Goal: Task Accomplishment & Management: Manage account settings

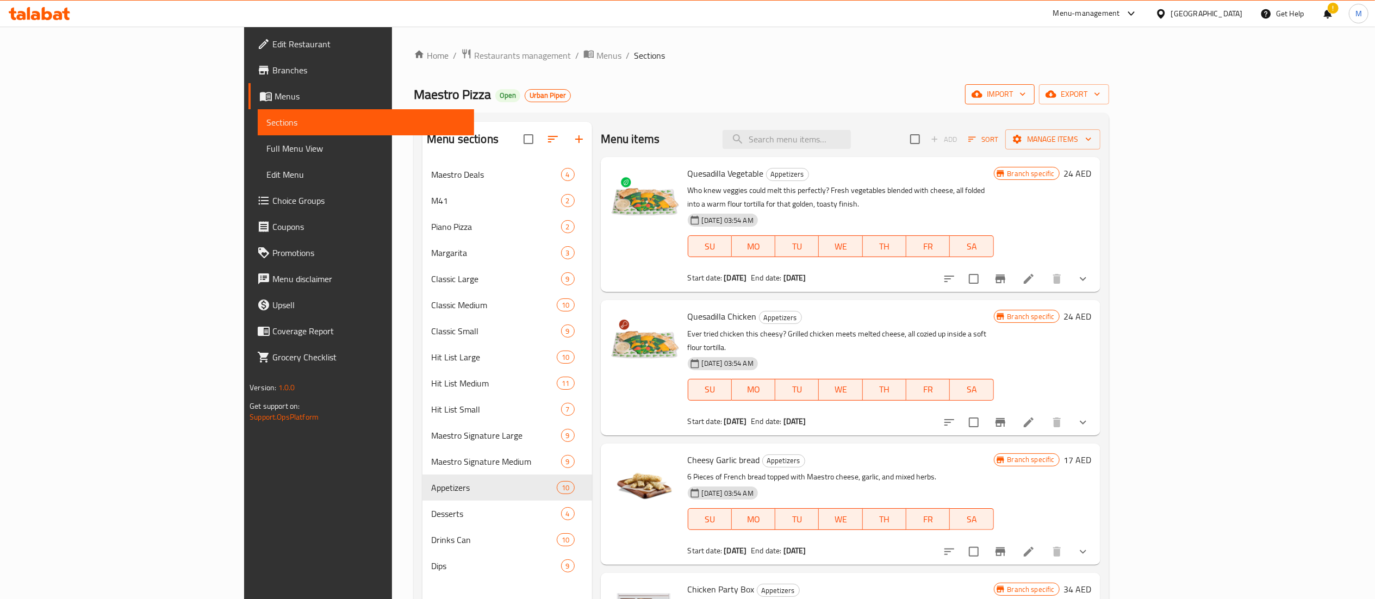
click at [1026, 97] on span "import" at bounding box center [1000, 95] width 52 height 14
click at [1094, 142] on icon "button" at bounding box center [1088, 139] width 11 height 11
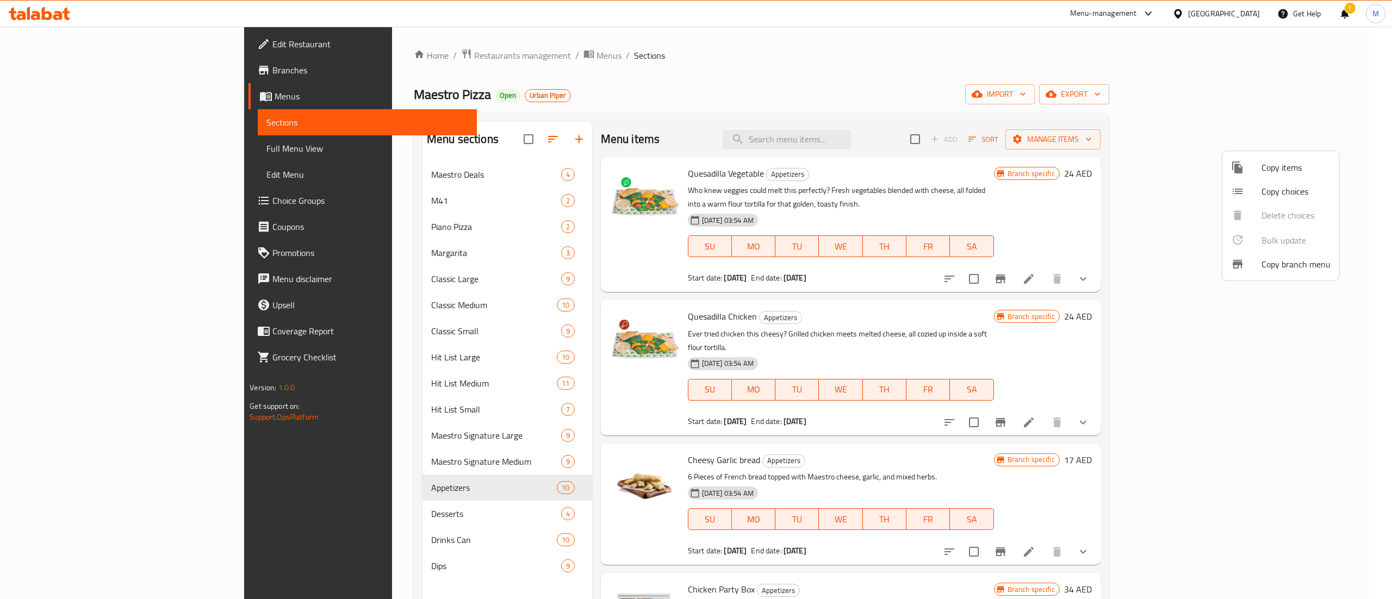
click at [1266, 94] on div at bounding box center [696, 299] width 1392 height 599
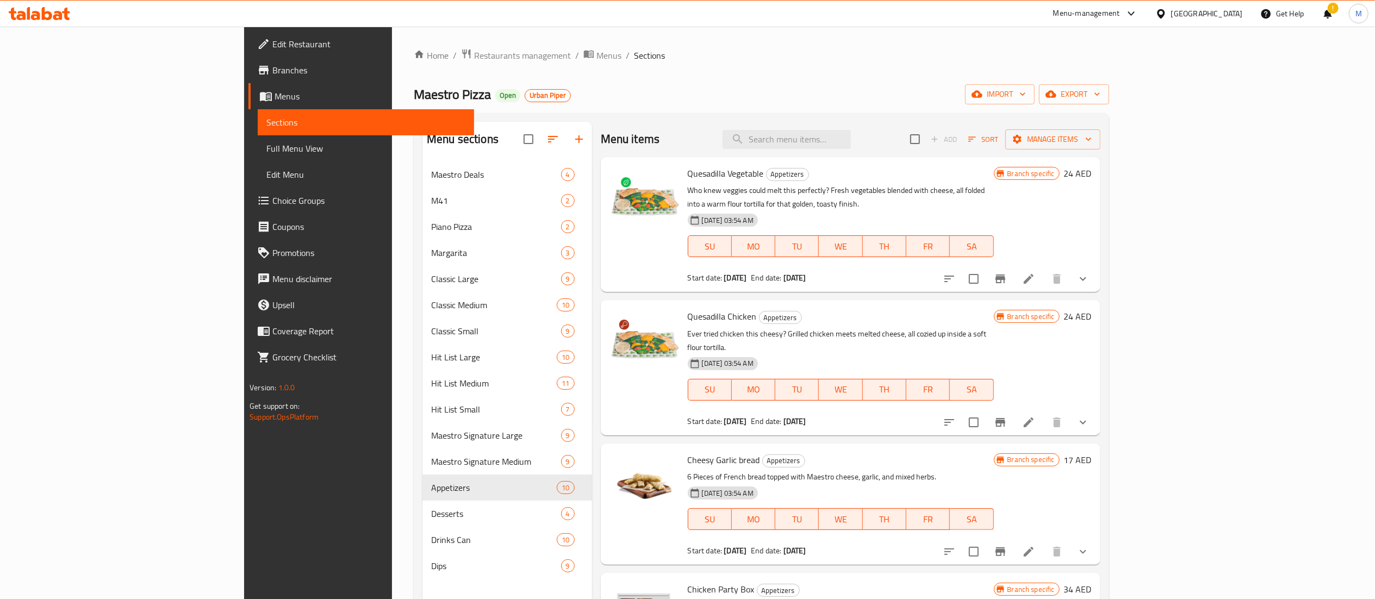
click at [1028, 94] on icon "button" at bounding box center [1022, 94] width 11 height 11
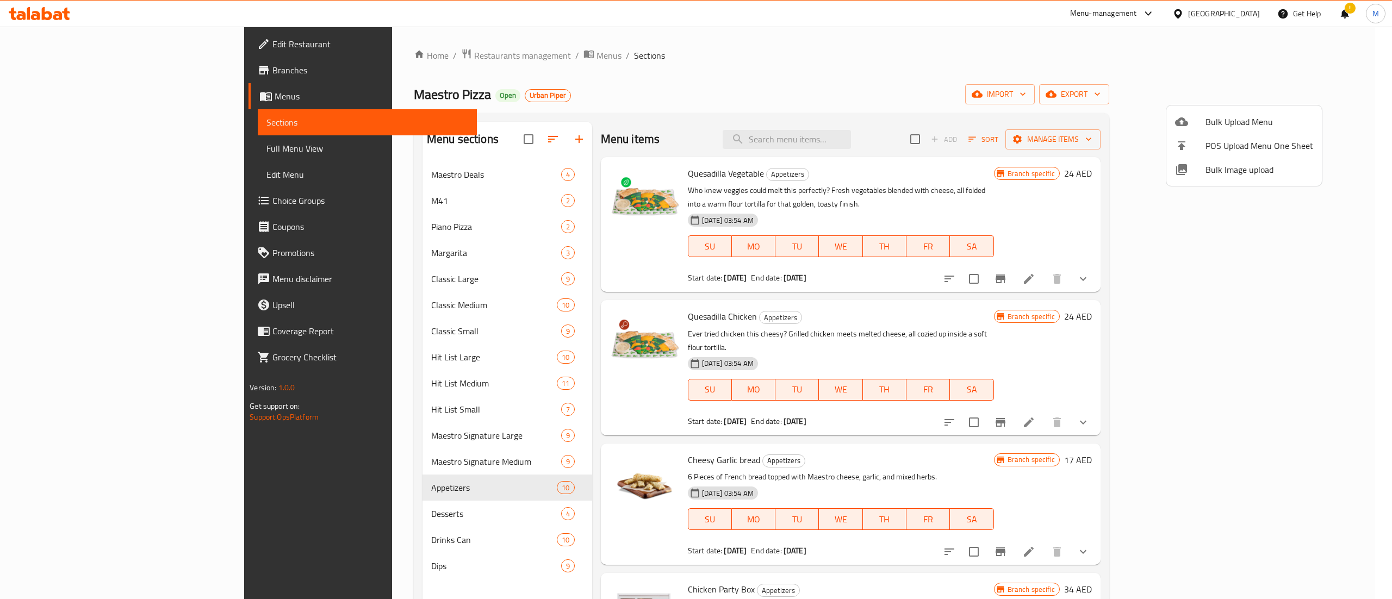
click at [1068, 75] on div at bounding box center [696, 299] width 1392 height 599
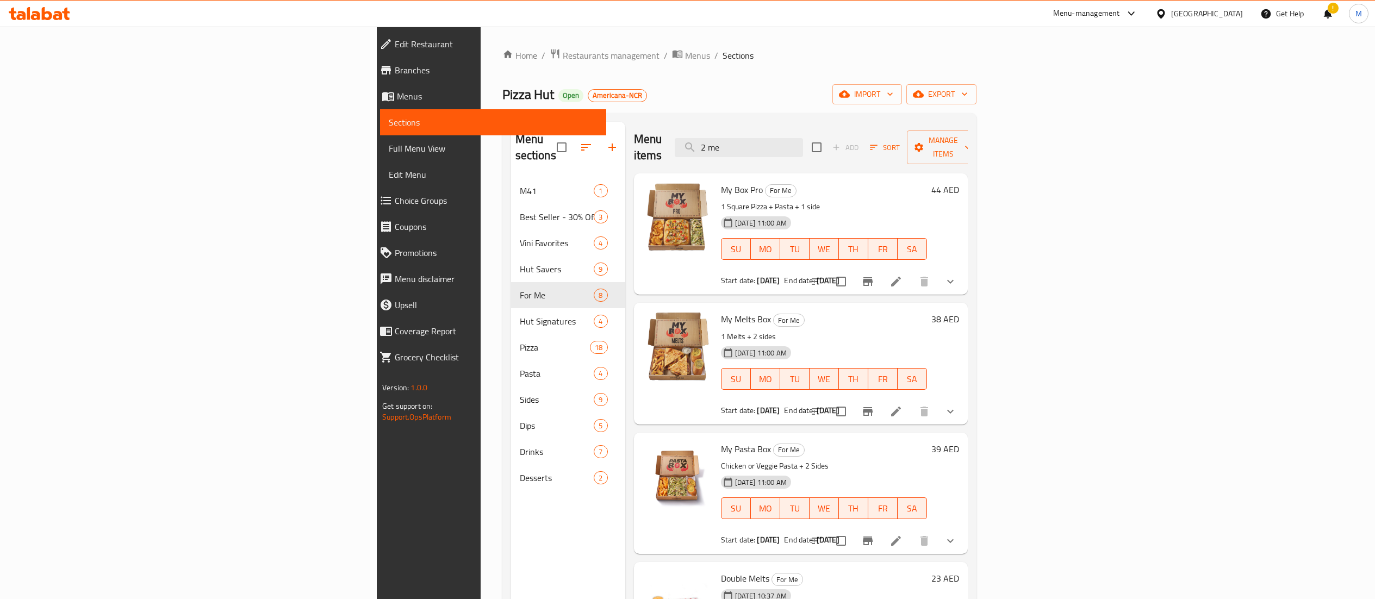
scroll to position [44, 0]
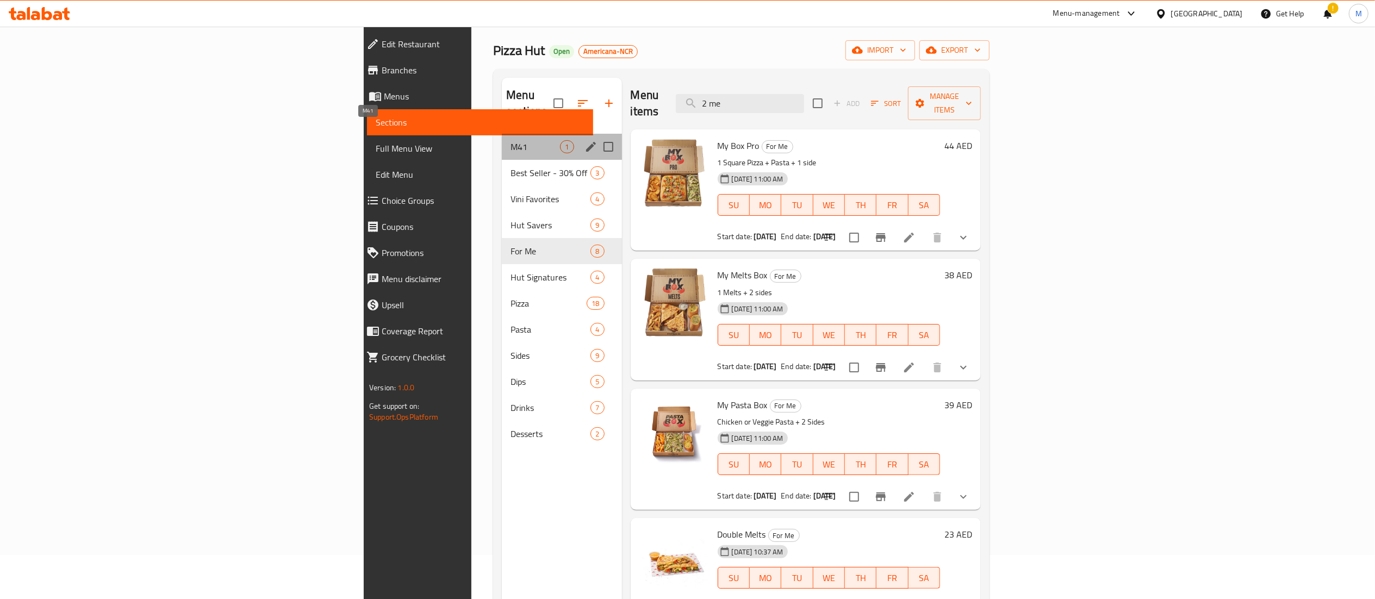
click at [511, 140] on span "M41" at bounding box center [535, 146] width 49 height 13
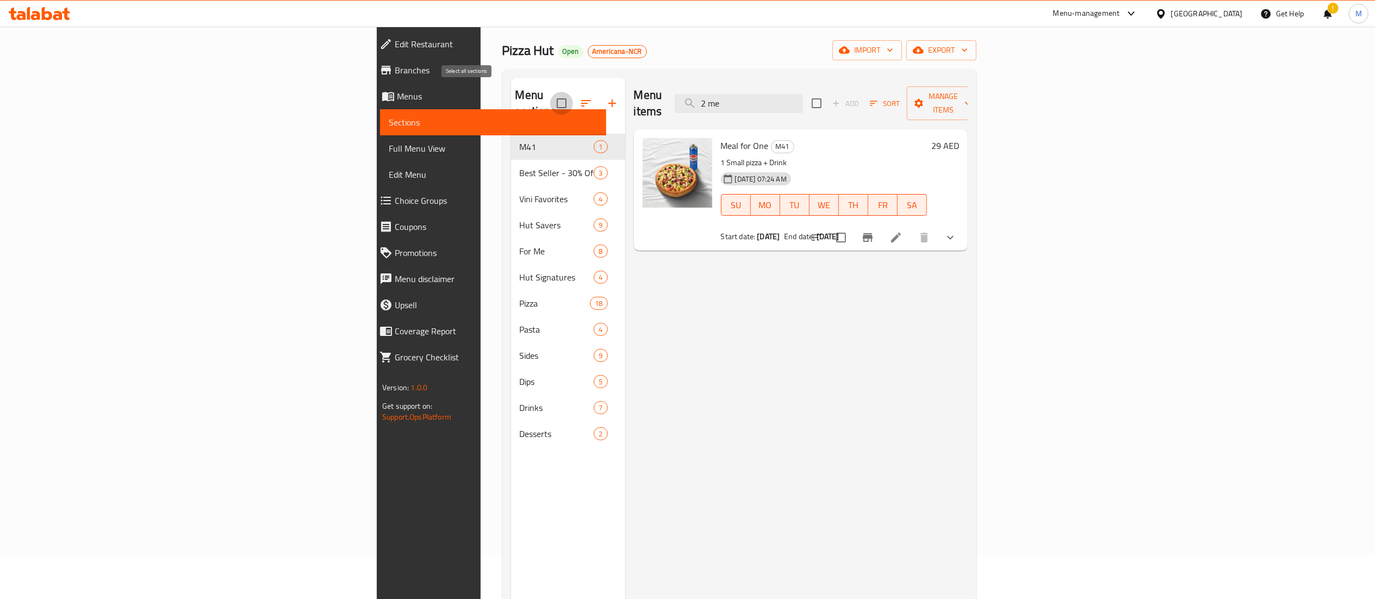
click at [550, 96] on input "checkbox" at bounding box center [561, 103] width 23 height 23
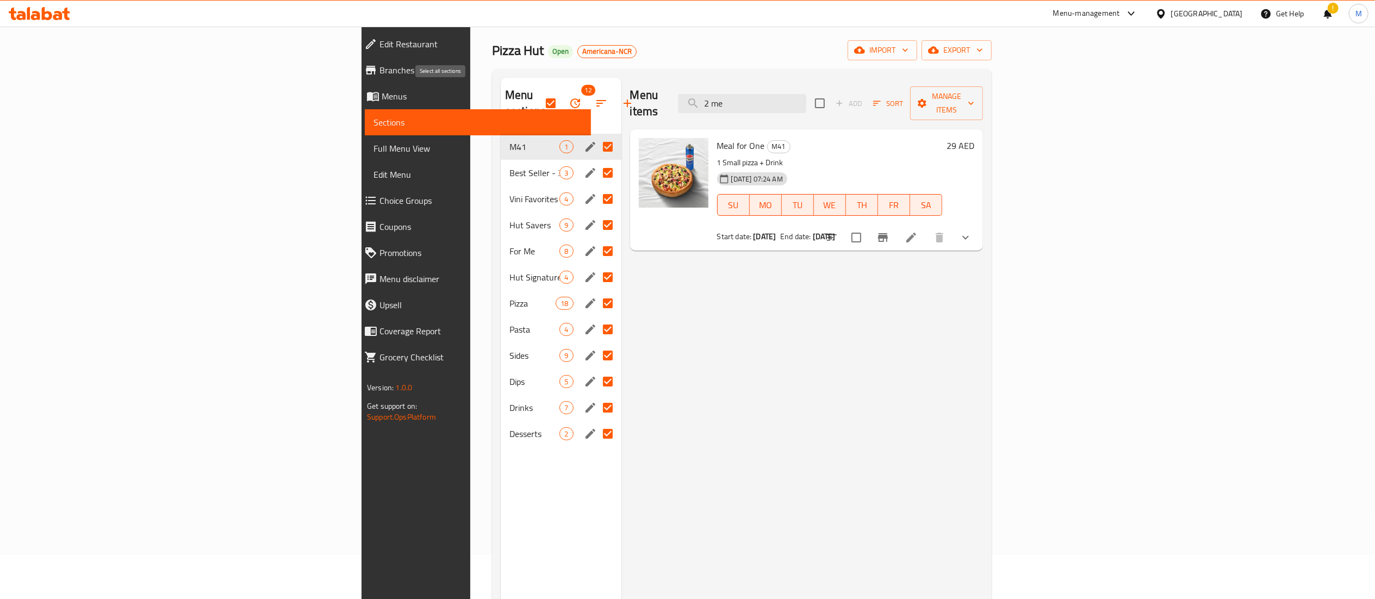
click at [539, 96] on input "checkbox" at bounding box center [550, 103] width 23 height 23
checkbox input "false"
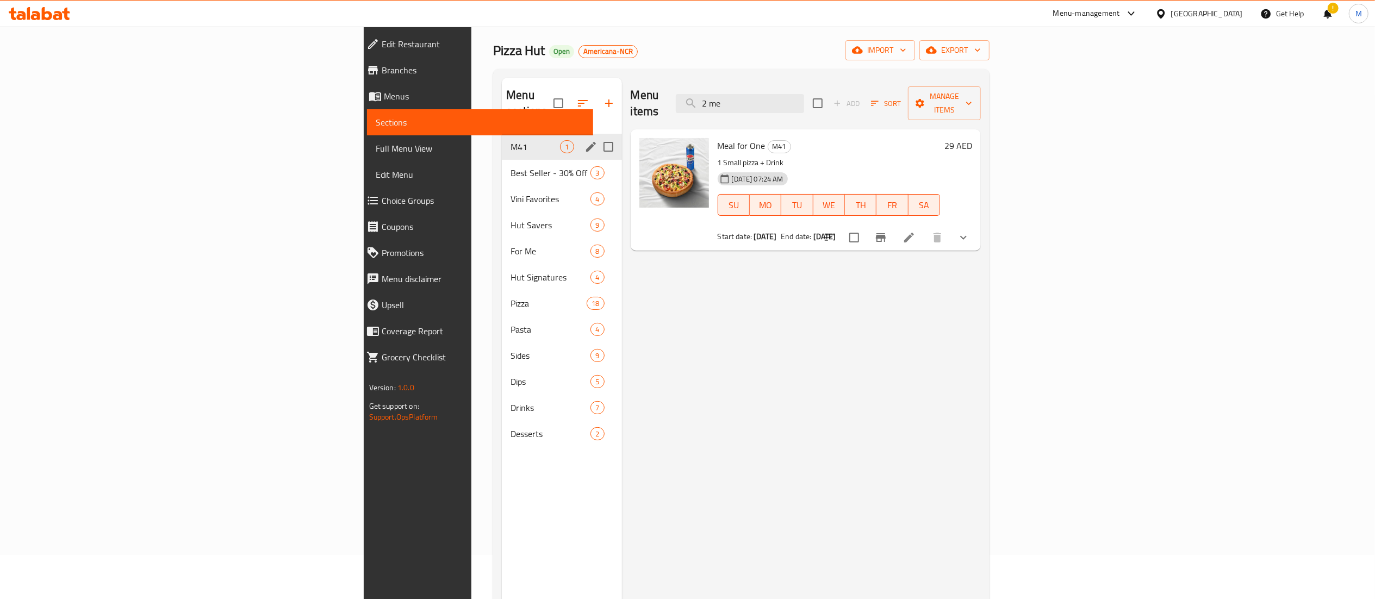
click at [502, 143] on div "M41 1" at bounding box center [562, 147] width 120 height 26
